Goal: Transaction & Acquisition: Purchase product/service

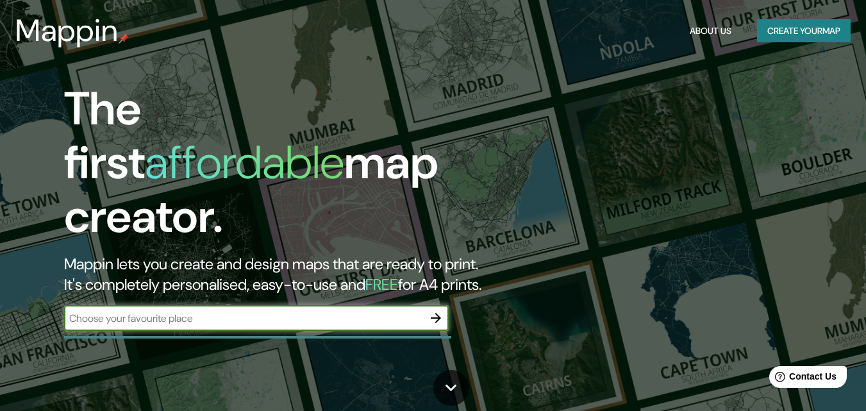
click at [238, 311] on input "text" at bounding box center [243, 318] width 359 height 15
type input "montenegro quindio"
click at [443, 310] on icon "button" at bounding box center [435, 317] width 15 height 15
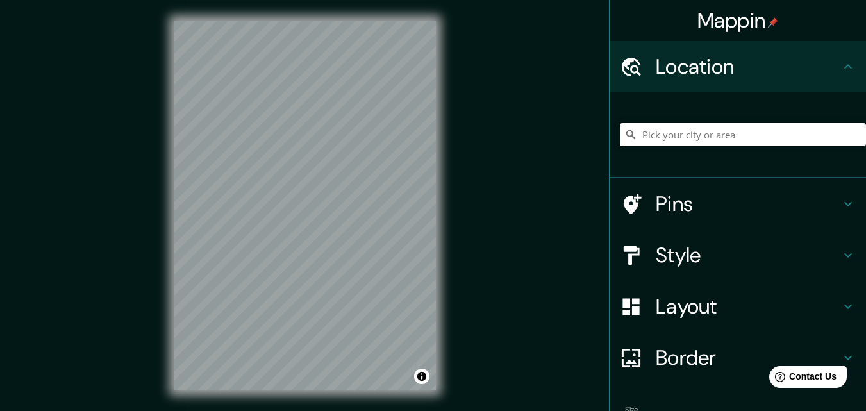
click at [667, 128] on input "Pick your city or area" at bounding box center [743, 134] width 246 height 23
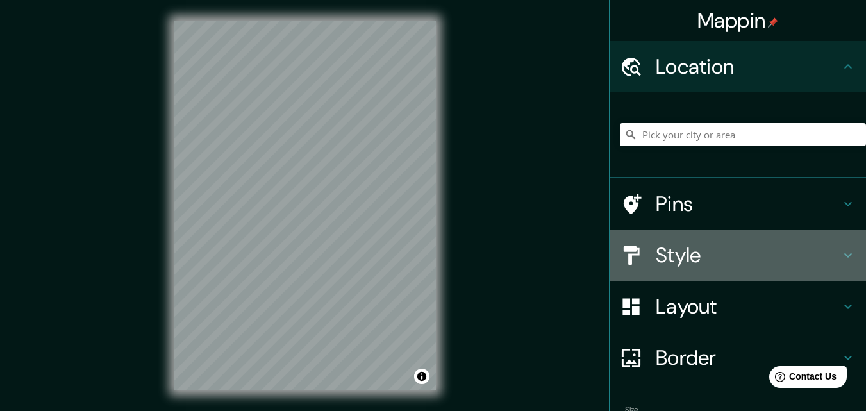
click at [841, 253] on icon at bounding box center [848, 255] width 15 height 15
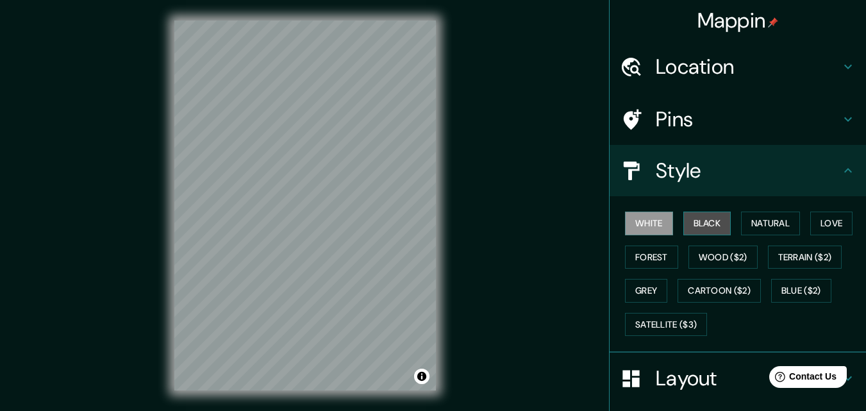
click at [694, 215] on button "Black" at bounding box center [708, 224] width 48 height 24
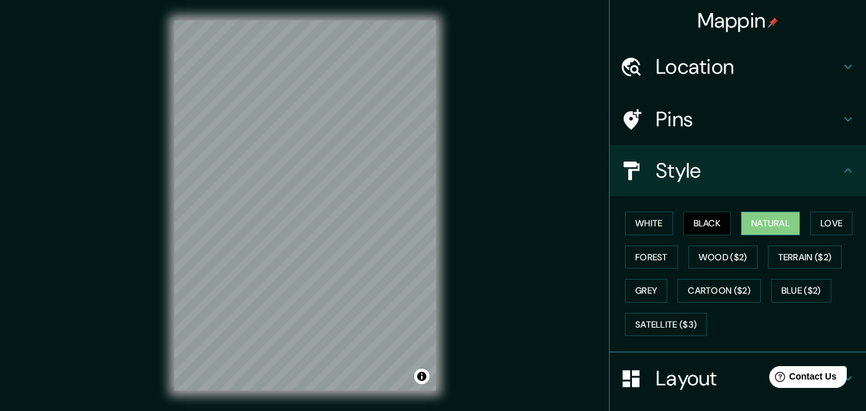
click at [749, 226] on button "Natural" at bounding box center [770, 224] width 59 height 24
click at [714, 224] on button "Black" at bounding box center [708, 224] width 48 height 24
click at [841, 177] on icon at bounding box center [848, 170] width 15 height 15
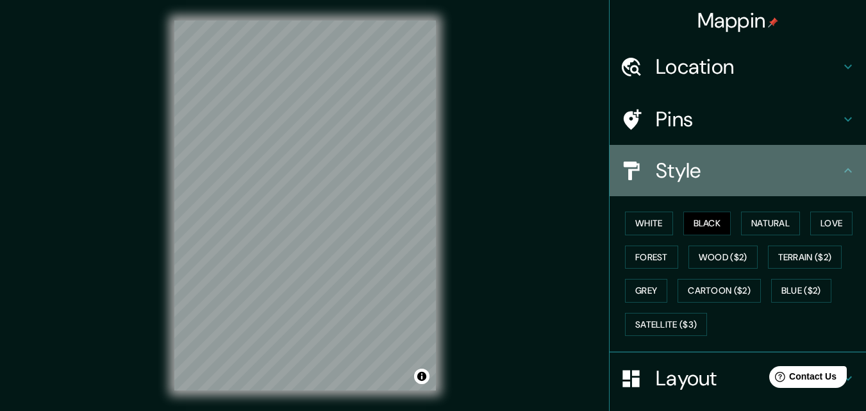
click at [841, 177] on icon at bounding box center [848, 170] width 15 height 15
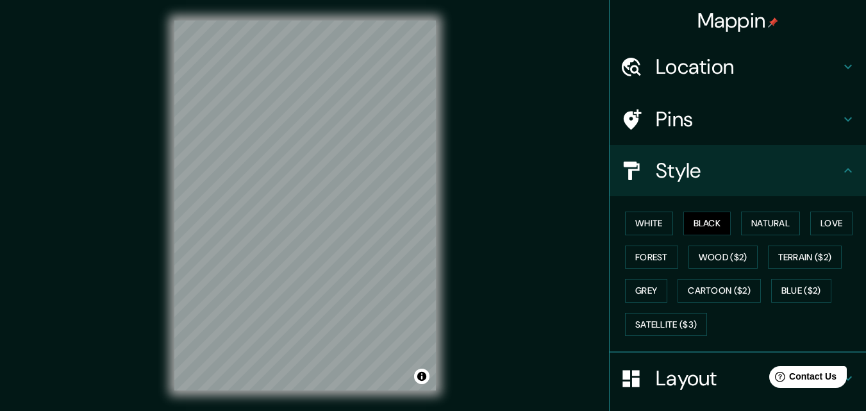
click at [802, 181] on h4 "Style" at bounding box center [748, 171] width 185 height 26
click at [842, 111] on div "Pins" at bounding box center [738, 119] width 257 height 51
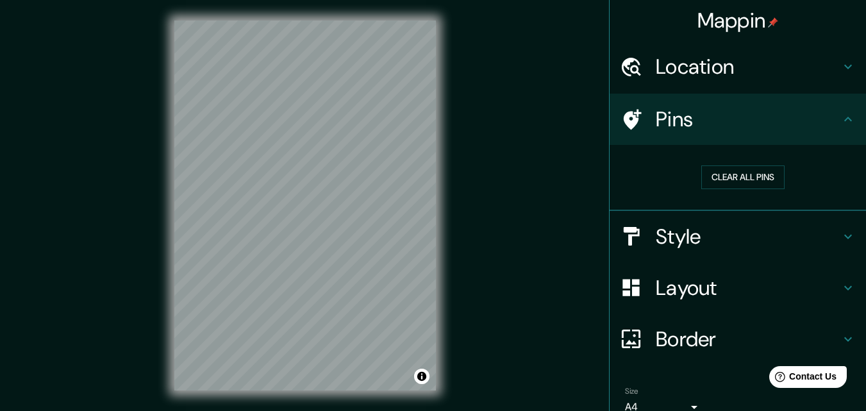
click at [841, 125] on icon at bounding box center [848, 119] width 15 height 15
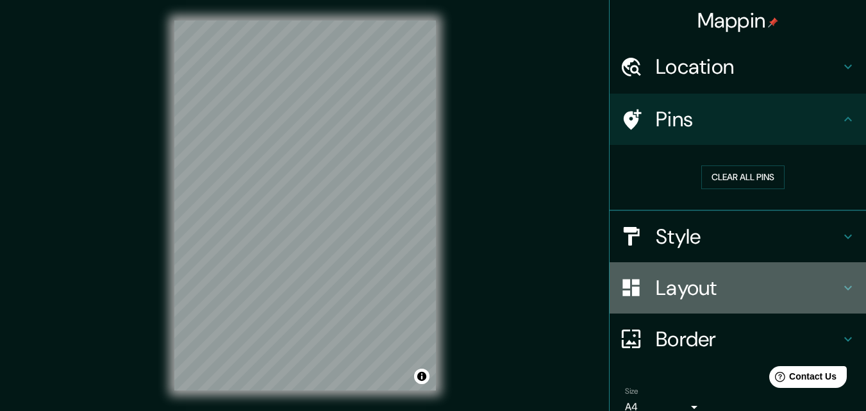
click at [820, 289] on h4 "Layout" at bounding box center [748, 288] width 185 height 26
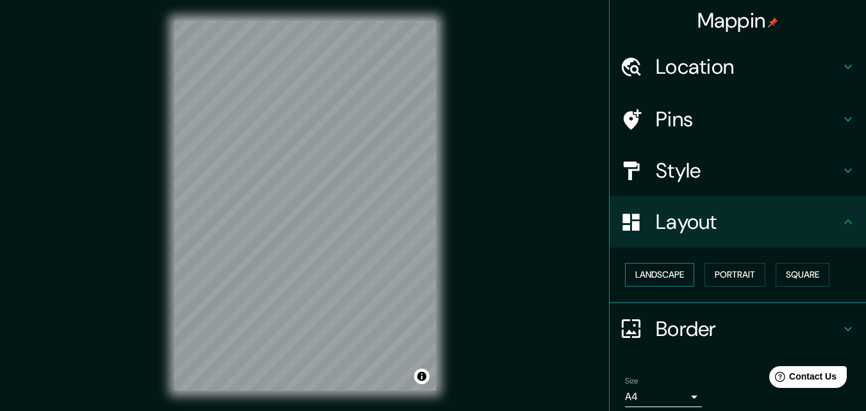
click at [659, 268] on button "Landscape" at bounding box center [659, 275] width 69 height 24
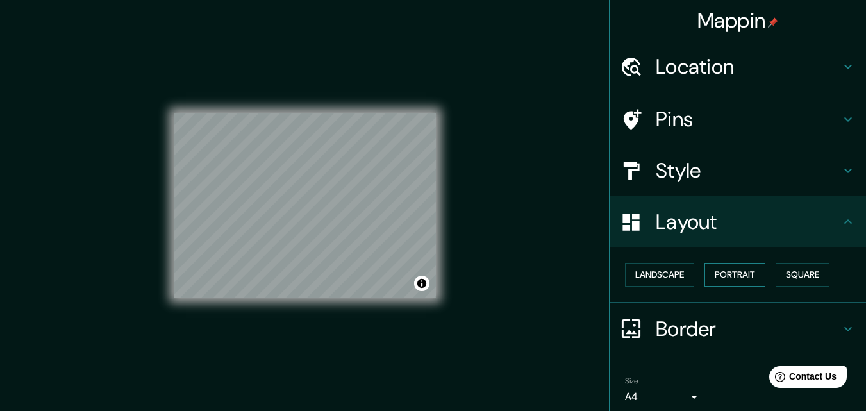
click at [709, 271] on button "Portrait" at bounding box center [735, 275] width 61 height 24
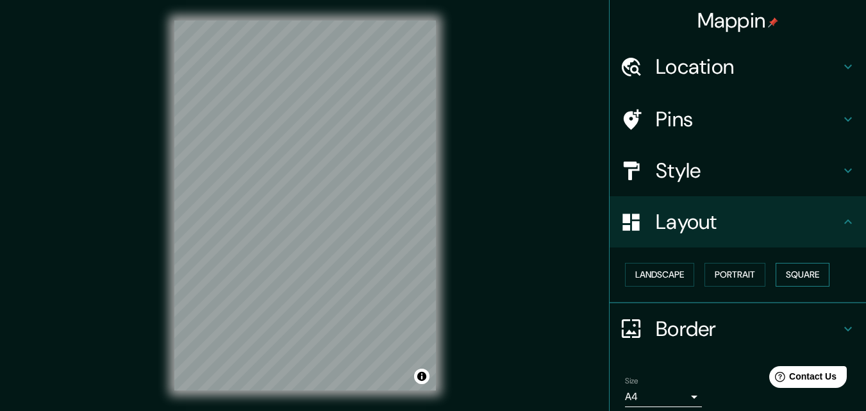
click at [776, 273] on button "Square" at bounding box center [803, 275] width 54 height 24
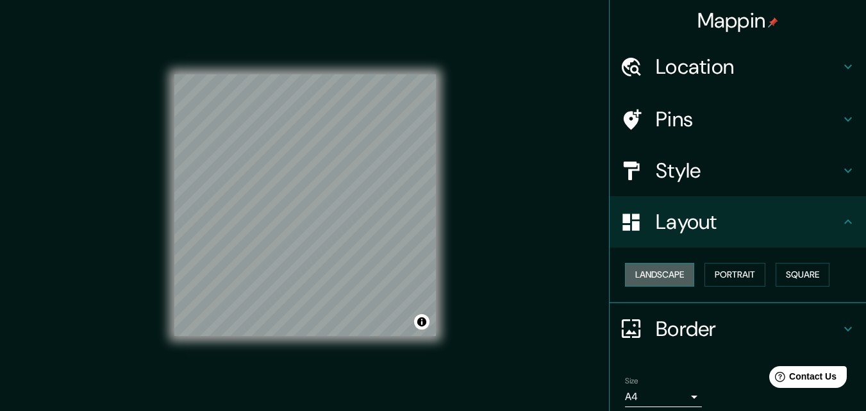
click at [657, 276] on button "Landscape" at bounding box center [659, 275] width 69 height 24
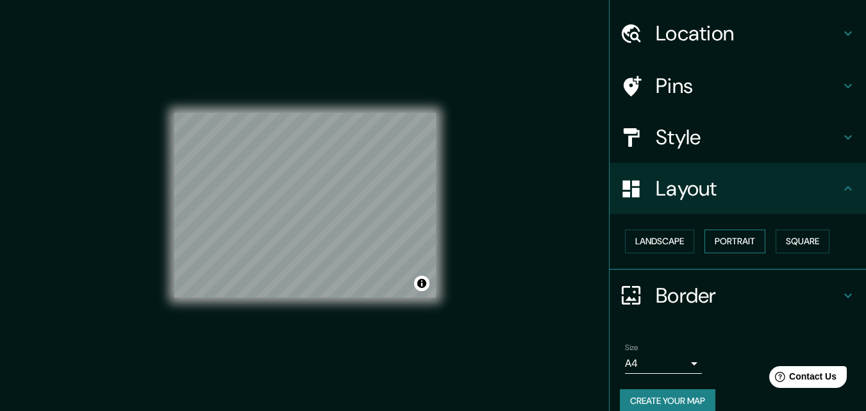
scroll to position [50, 0]
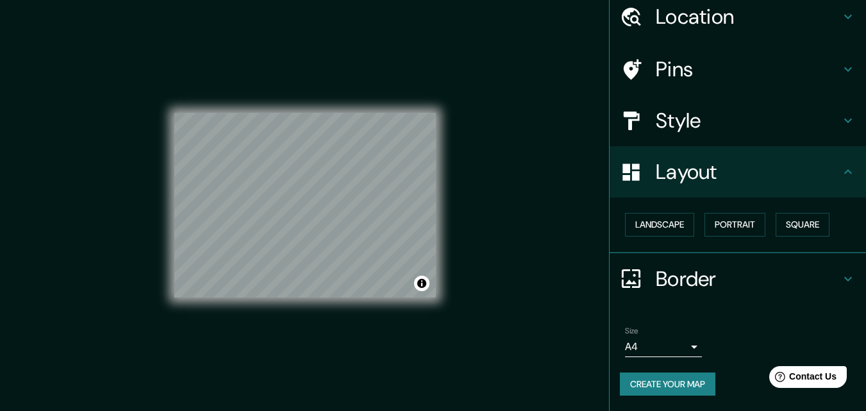
click at [841, 273] on icon at bounding box center [848, 278] width 15 height 15
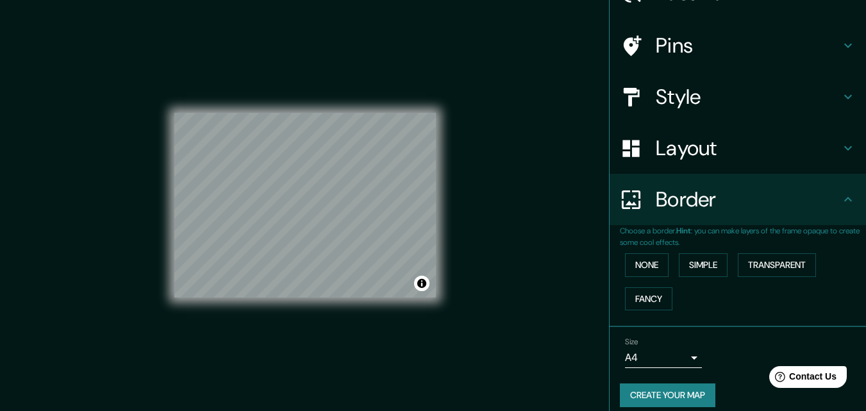
scroll to position [85, 0]
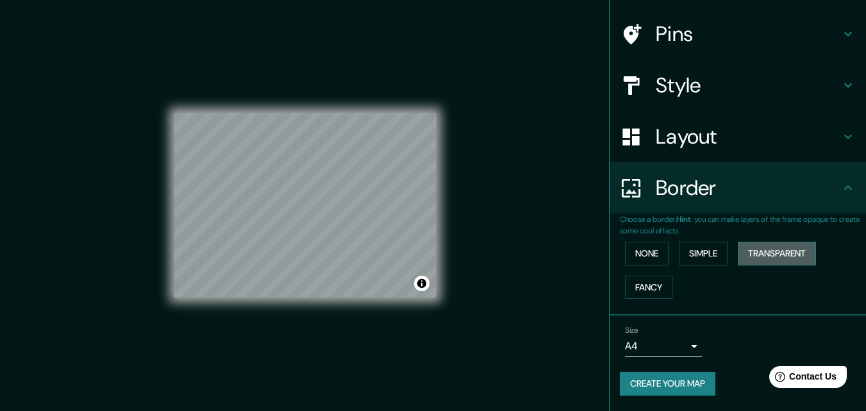
click at [764, 255] on button "Transparent" at bounding box center [777, 254] width 78 height 24
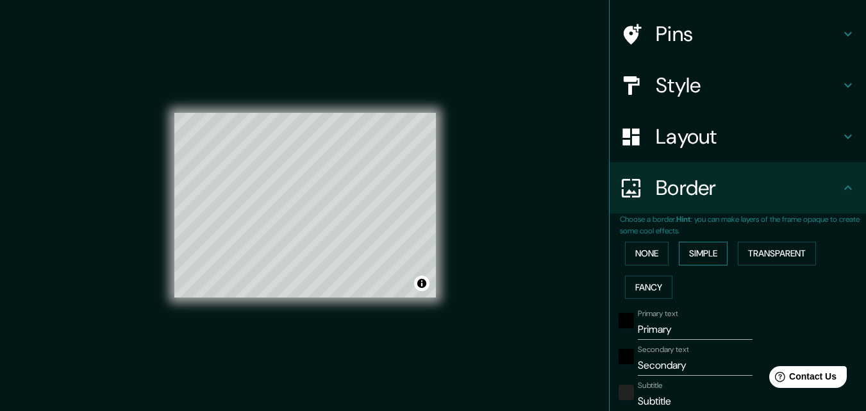
click at [684, 255] on button "Simple" at bounding box center [703, 254] width 49 height 24
click at [653, 254] on button "None" at bounding box center [647, 254] width 44 height 24
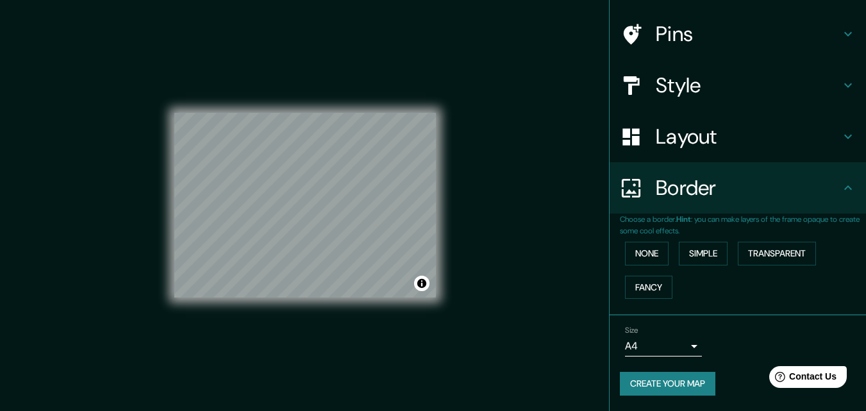
click at [841, 192] on icon at bounding box center [848, 187] width 15 height 15
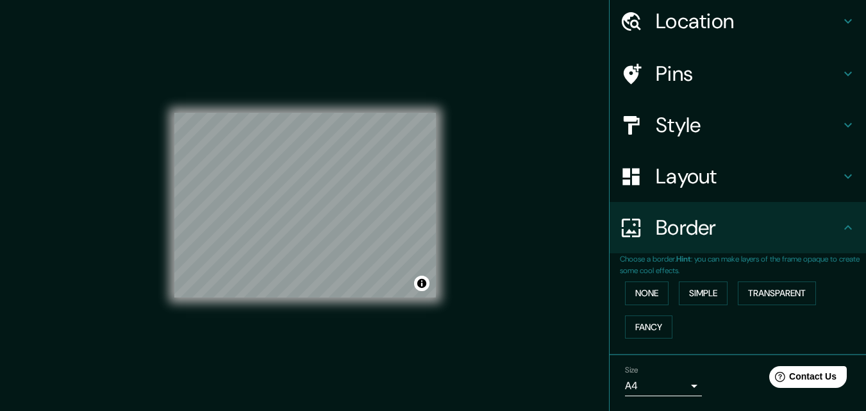
scroll to position [0, 0]
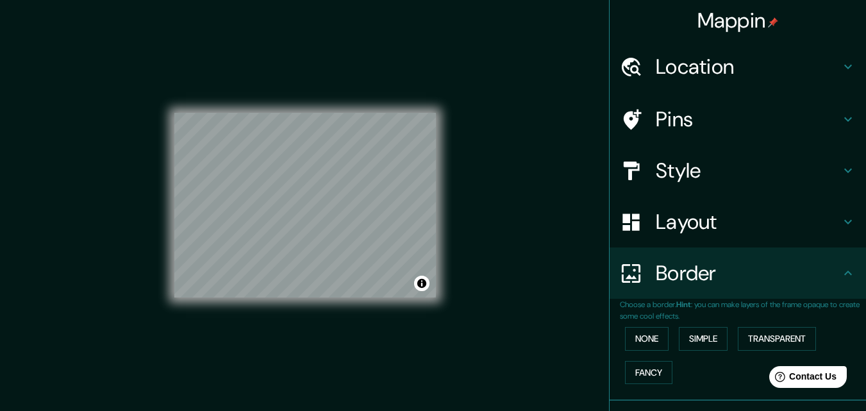
click at [841, 276] on icon at bounding box center [848, 272] width 15 height 15
click at [530, 111] on div "Mappin Location Pins Style Layout Border Choose a border. Hint : you can make l…" at bounding box center [433, 216] width 866 height 432
drag, startPoint x: 203, startPoint y: 108, endPoint x: 523, endPoint y: 204, distance: 334.6
click at [523, 204] on div "Mappin Location Pins Style Layout Border Choose a border. Hint : you can make l…" at bounding box center [433, 216] width 866 height 432
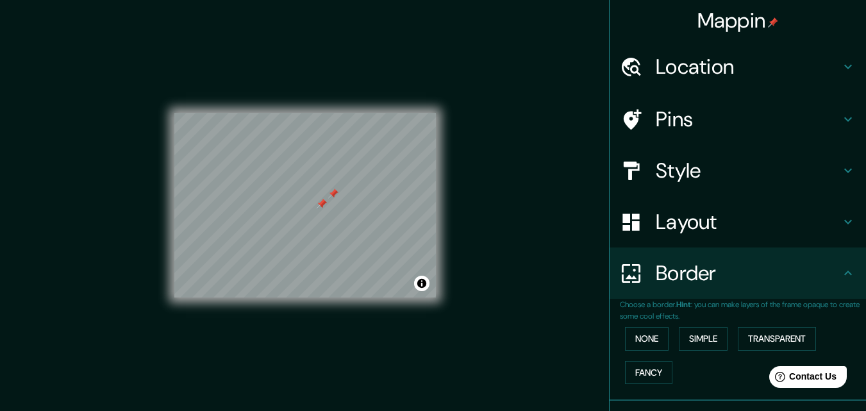
click at [523, 204] on div "Mappin Location Pins Style Layout Border Choose a border. Hint : you can make l…" at bounding box center [433, 216] width 866 height 432
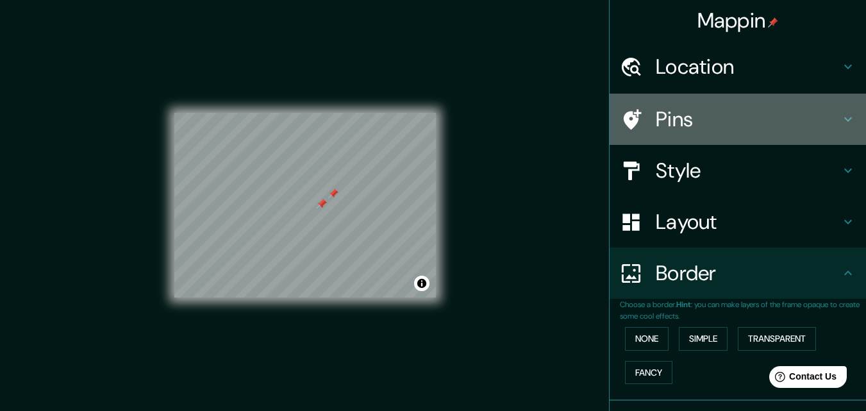
click at [825, 120] on h4 "Pins" at bounding box center [748, 119] width 185 height 26
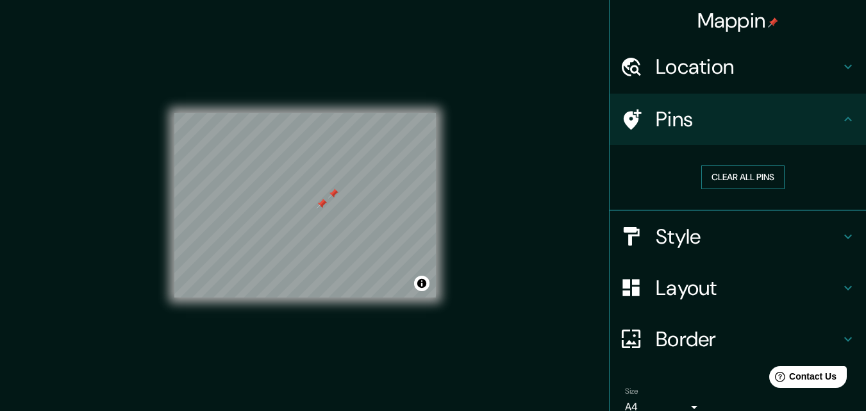
click at [748, 176] on button "Clear all pins" at bounding box center [743, 177] width 83 height 24
click at [733, 180] on button "Clear all pins" at bounding box center [743, 177] width 83 height 24
click at [846, 66] on icon at bounding box center [848, 66] width 15 height 15
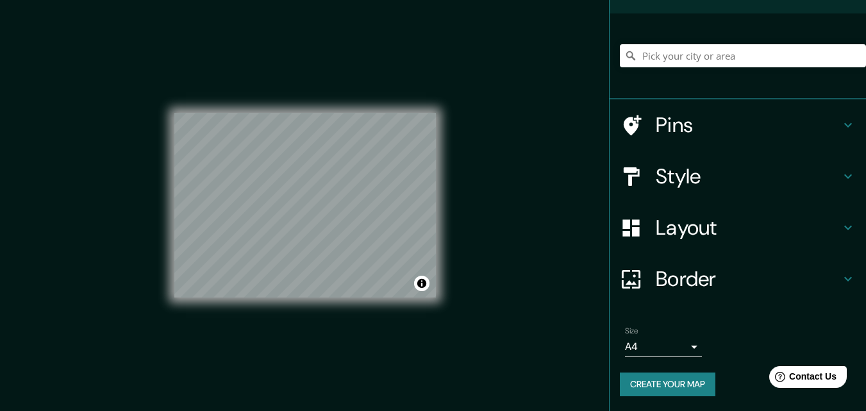
scroll to position [80, 0]
click at [841, 174] on icon at bounding box center [848, 175] width 15 height 15
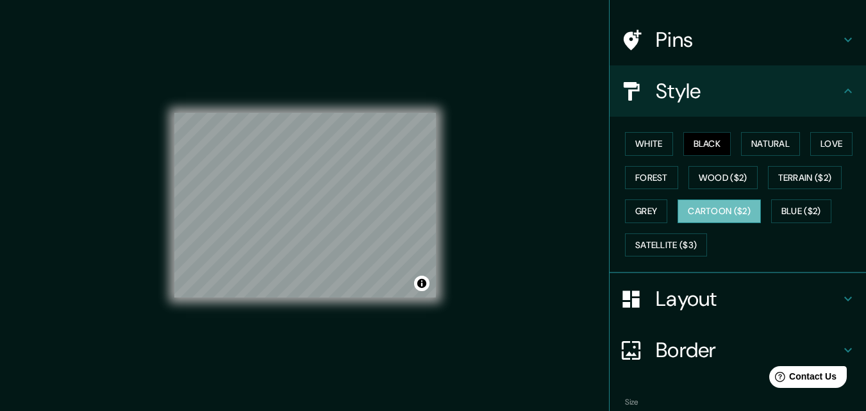
click at [712, 210] on button "Cartoon ($2)" at bounding box center [719, 211] width 83 height 24
click at [658, 214] on button "Grey" at bounding box center [646, 211] width 42 height 24
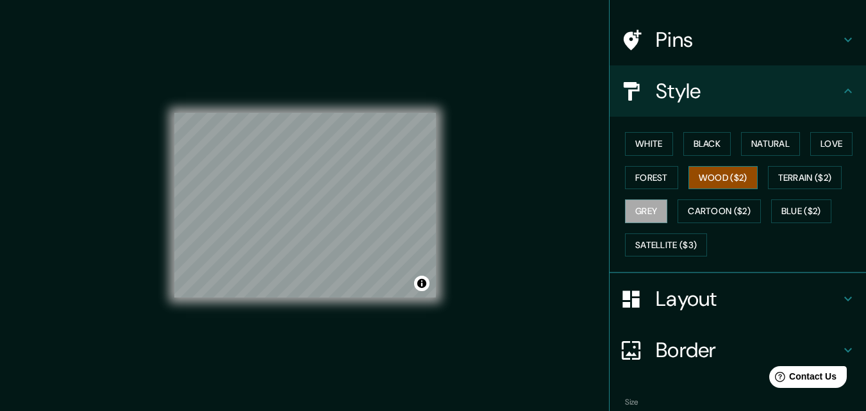
click at [708, 183] on button "Wood ($2)" at bounding box center [723, 178] width 69 height 24
click at [790, 180] on button "Terrain ($2)" at bounding box center [805, 178] width 74 height 24
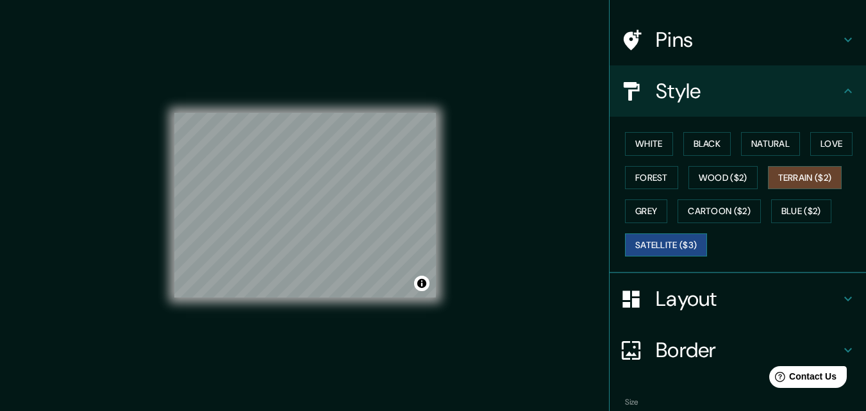
click at [671, 240] on button "Satellite ($3)" at bounding box center [666, 245] width 82 height 24
click at [684, 138] on button "Black" at bounding box center [708, 144] width 48 height 24
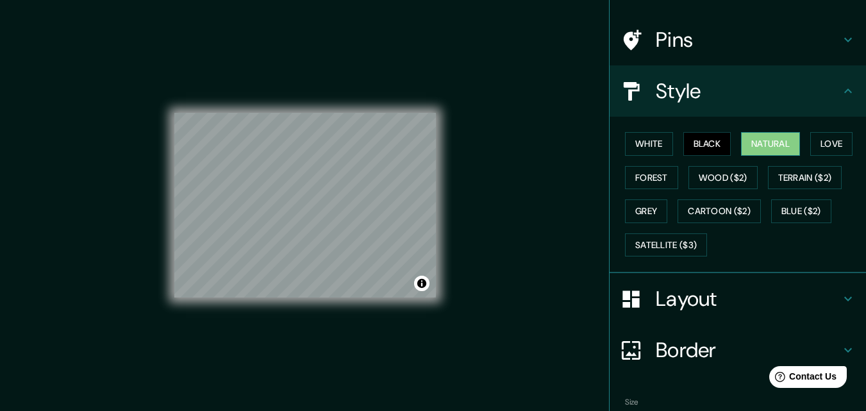
click at [773, 142] on button "Natural" at bounding box center [770, 144] width 59 height 24
click at [835, 147] on button "Love" at bounding box center [832, 144] width 42 height 24
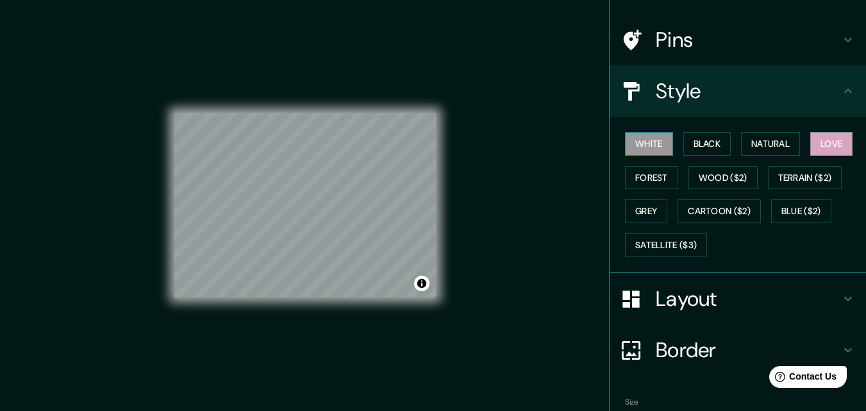
click at [638, 142] on button "White" at bounding box center [649, 144] width 48 height 24
click at [700, 149] on button "Black" at bounding box center [708, 144] width 48 height 24
